Goal: Task Accomplishment & Management: Use online tool/utility

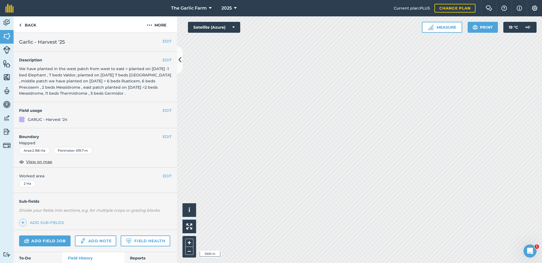
scroll to position [1102, 0]
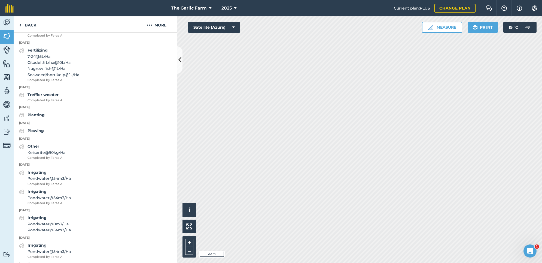
click at [442, 26] on button "Measure" at bounding box center [442, 27] width 40 height 11
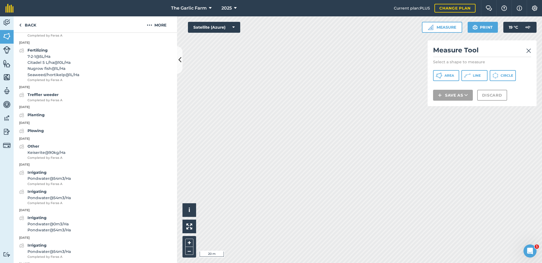
click at [17, 24] on link "Back" at bounding box center [28, 24] width 28 height 16
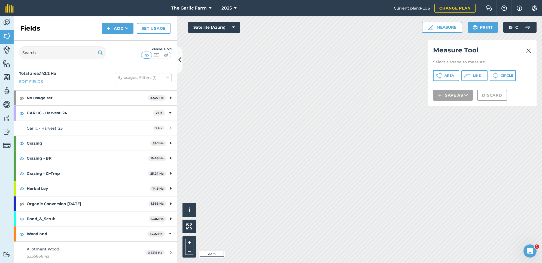
click at [112, 28] on button "Add" at bounding box center [118, 28] width 32 height 11
click at [121, 40] on link "Draw" at bounding box center [118, 41] width 30 height 12
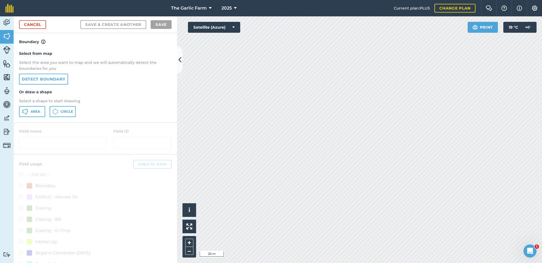
click at [29, 110] on button "Area" at bounding box center [32, 111] width 26 height 11
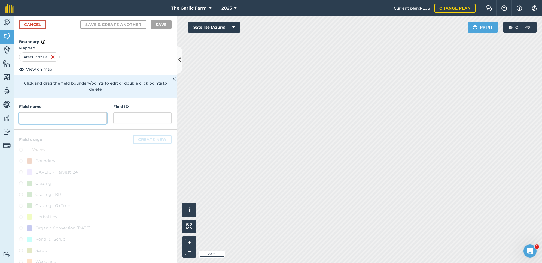
click at [52, 112] on input "text" at bounding box center [63, 117] width 88 height 11
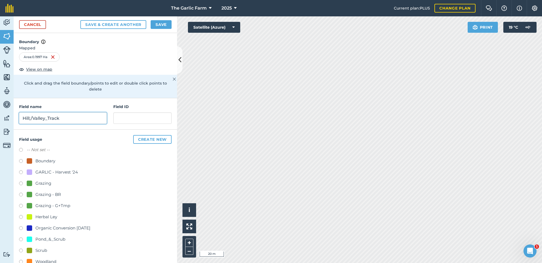
drag, startPoint x: 32, startPoint y: 111, endPoint x: 31, endPoint y: 102, distance: 9.5
click at [31, 112] on input "Hill;/Valley_Track" at bounding box center [63, 117] width 88 height 11
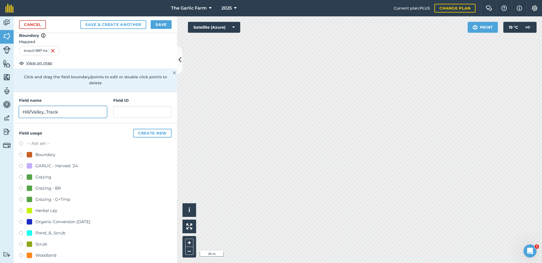
type input "Hill/Valley_Track"
click at [21, 175] on label at bounding box center [23, 177] width 8 height 5
radio input "true"
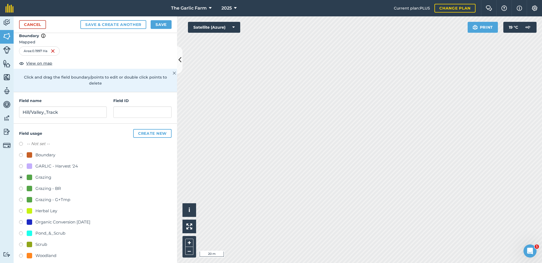
click at [163, 25] on button "Save" at bounding box center [161, 24] width 21 height 9
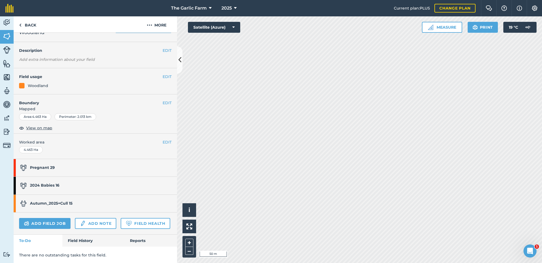
scroll to position [27, 0]
click at [93, 204] on link "Autumn_2025+Cull 15" at bounding box center [93, 203] width 158 height 17
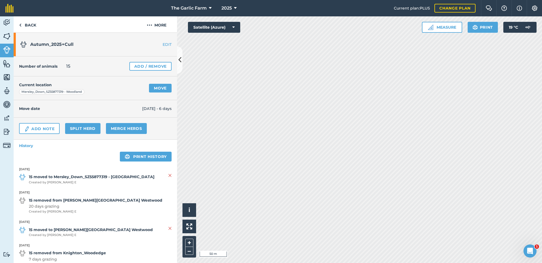
click at [160, 87] on link "Move" at bounding box center [160, 88] width 23 height 9
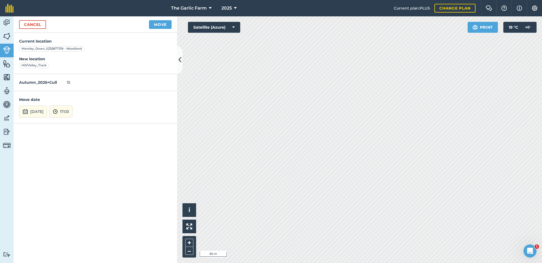
click at [72, 111] on button "17:03" at bounding box center [60, 111] width 23 height 12
click at [73, 81] on button "10:00" at bounding box center [63, 84] width 26 height 9
click at [161, 25] on button "Move" at bounding box center [160, 24] width 23 height 9
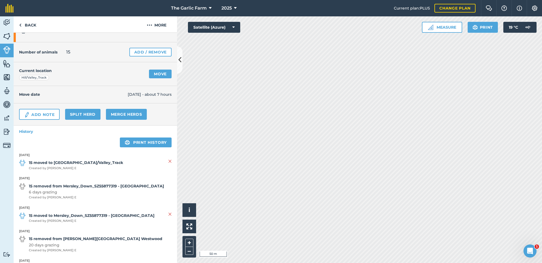
scroll to position [21, 0]
